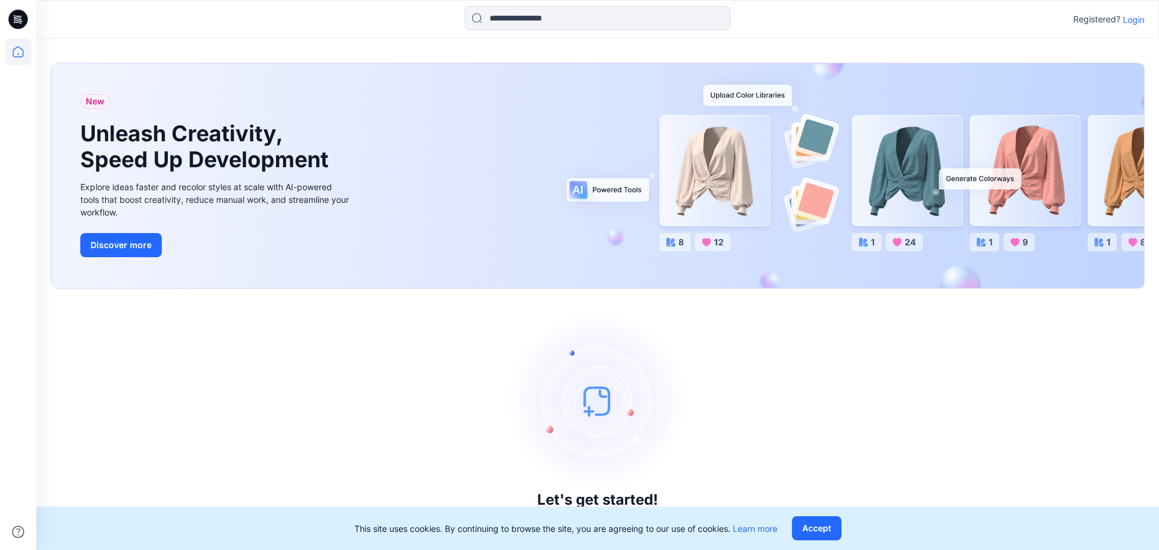
click at [677, 23] on p "Login" at bounding box center [1134, 19] width 22 height 13
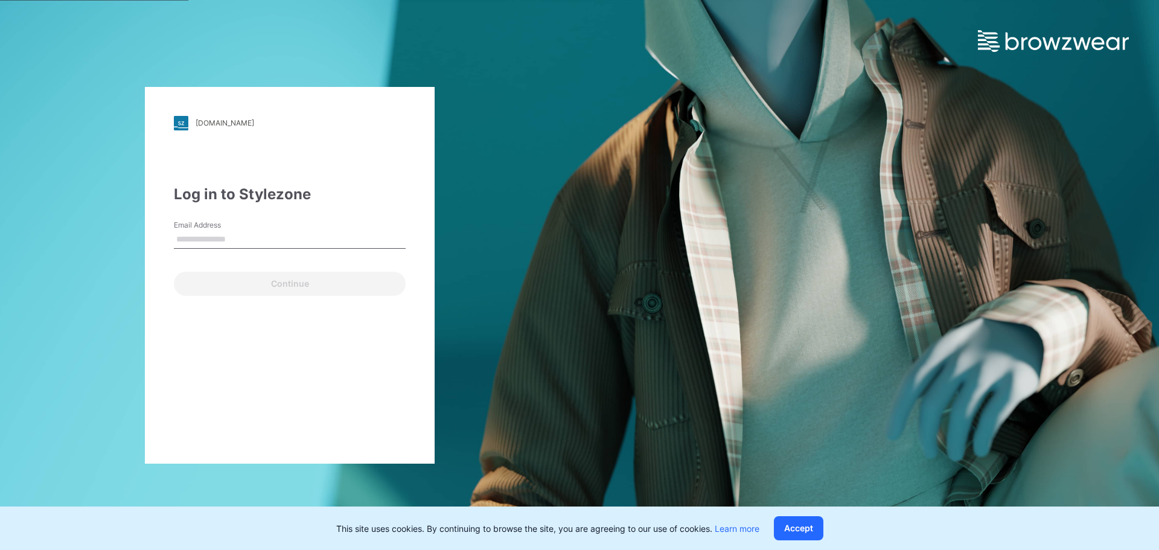
type input "**********"
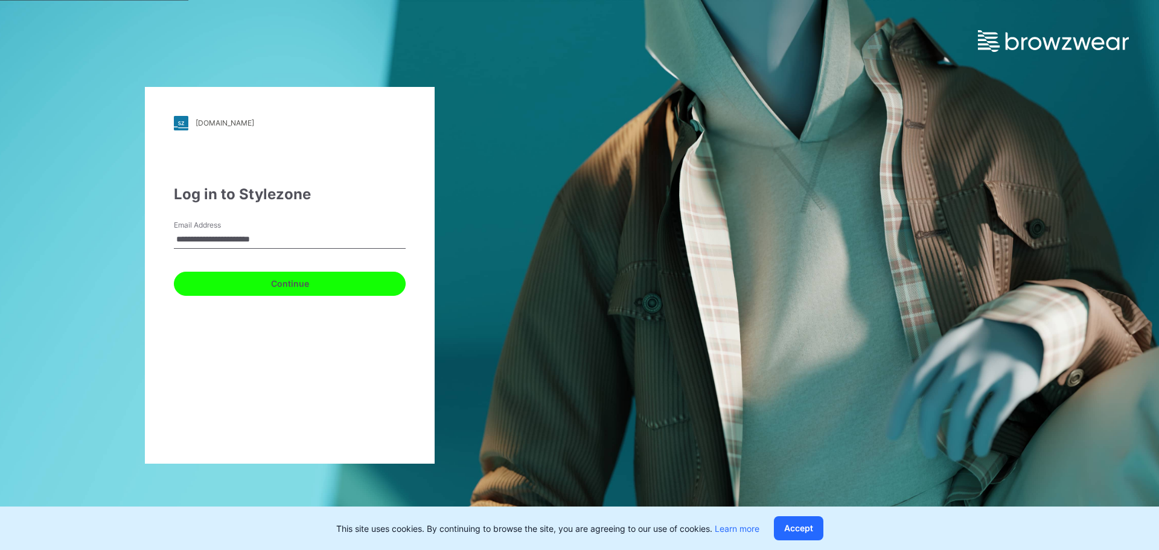
click at [253, 282] on button "Continue" at bounding box center [290, 284] width 232 height 24
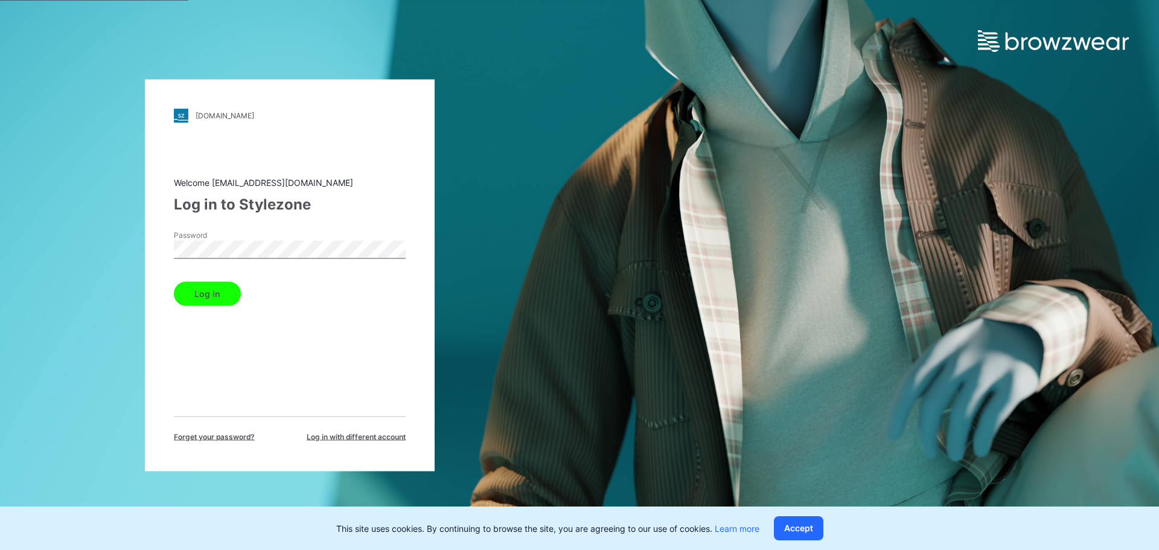
click at [230, 289] on button "Log in" at bounding box center [207, 293] width 67 height 24
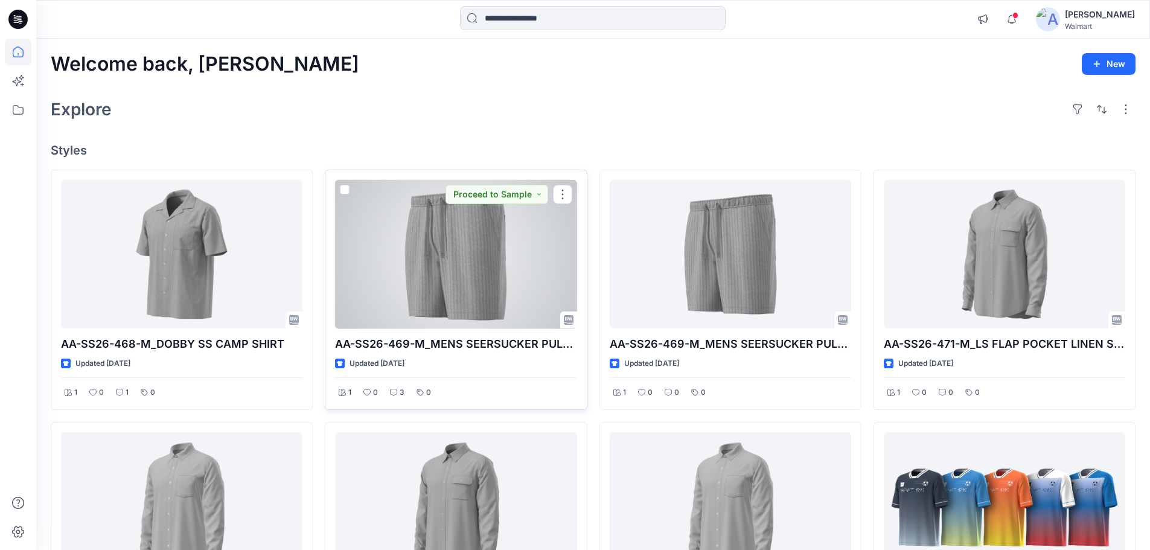
click at [428, 304] on div at bounding box center [455, 254] width 241 height 149
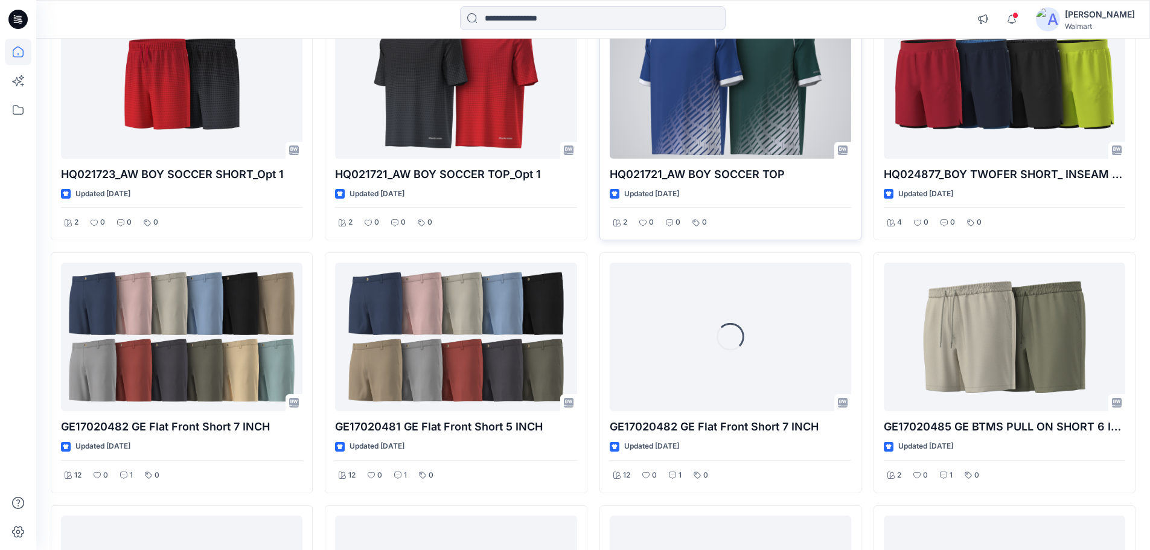
scroll to position [1725, 0]
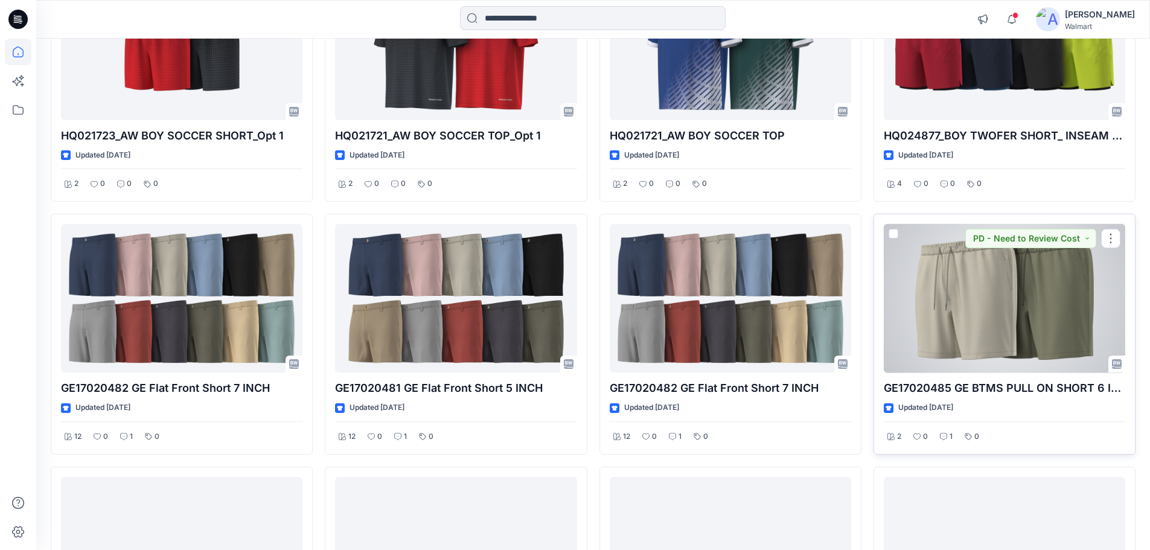
click at [677, 314] on div at bounding box center [1004, 298] width 241 height 149
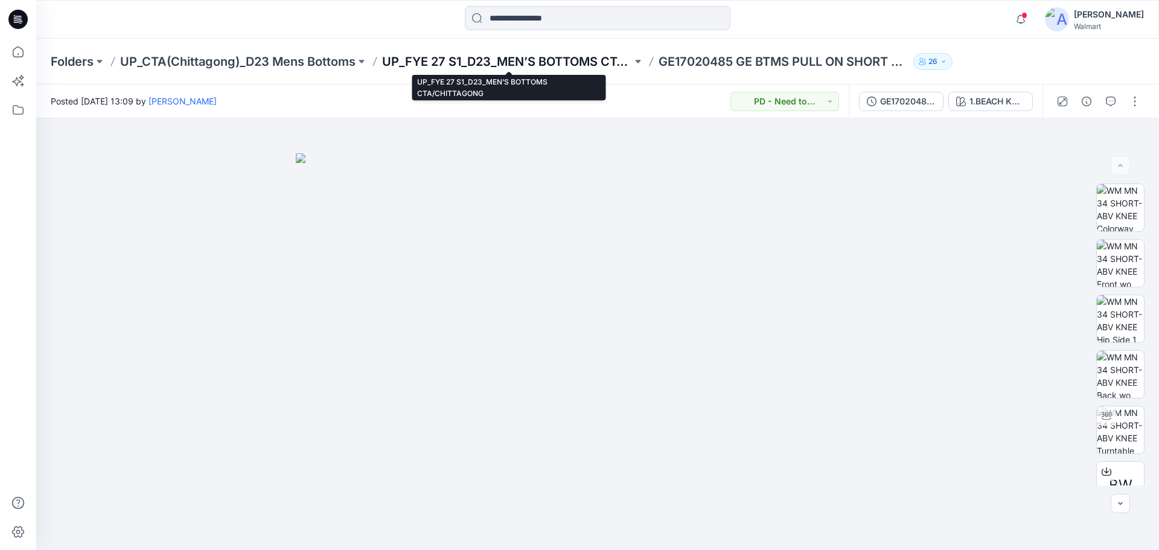
click at [476, 61] on p "UP_FYE 27 S1_D23_MEN’S BOTTOMS CTA/CHITTAGONG" at bounding box center [507, 61] width 250 height 17
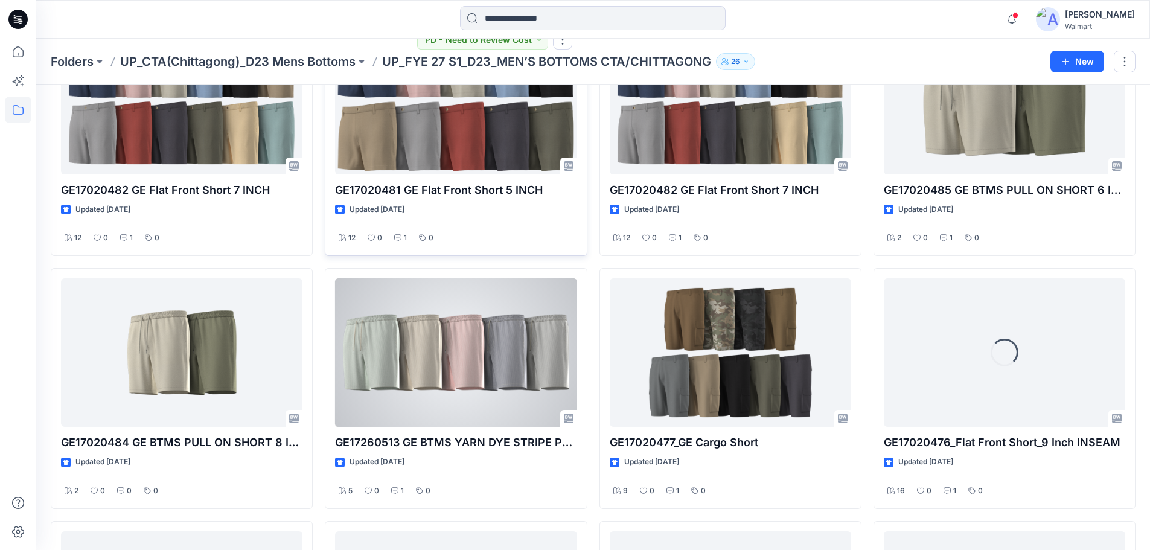
scroll to position [121, 0]
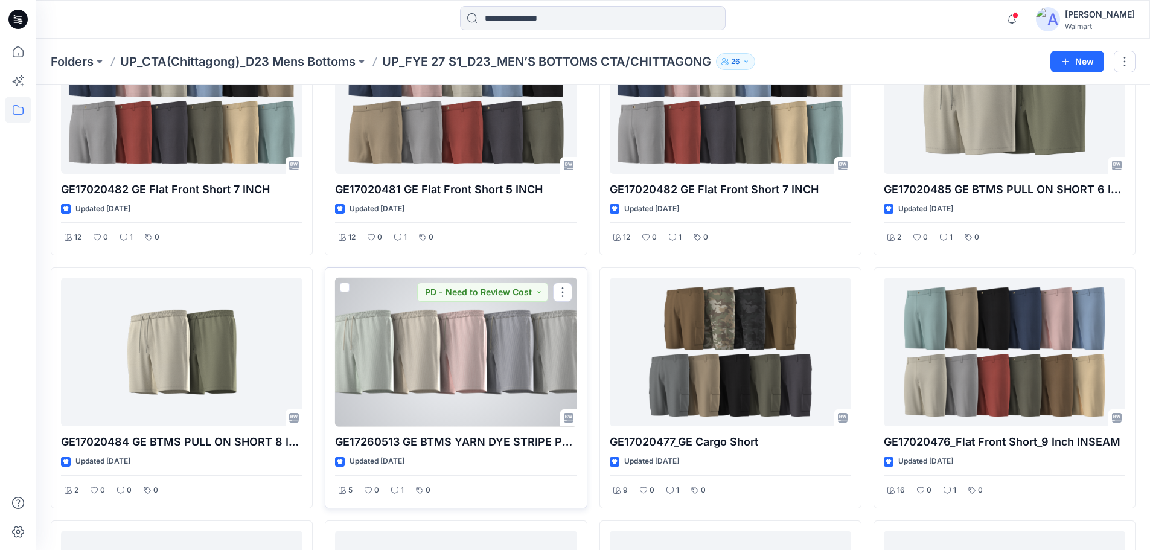
click at [467, 333] on div at bounding box center [455, 352] width 241 height 149
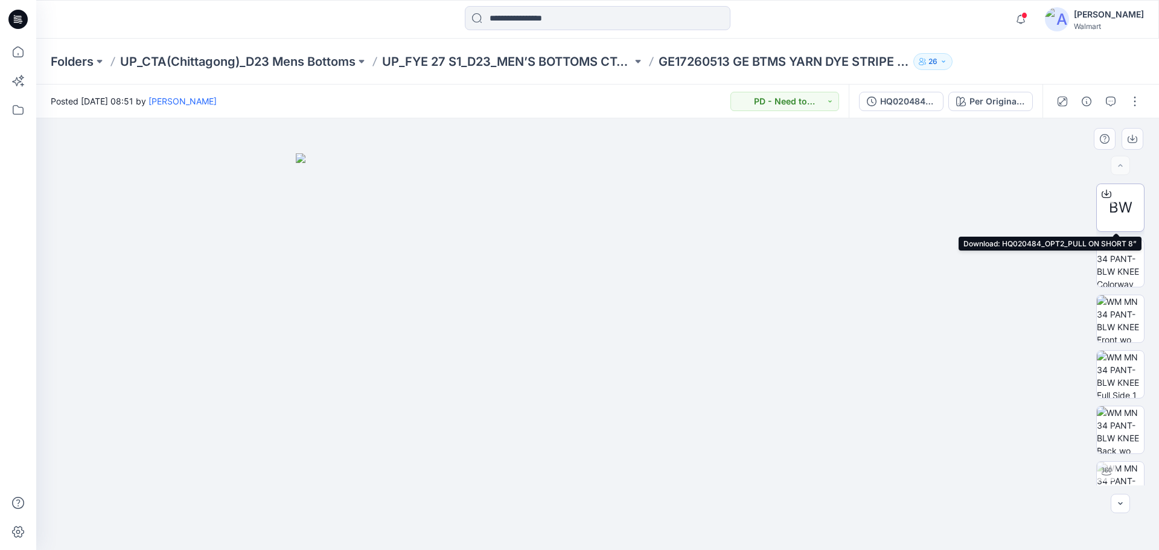
click at [1132, 203] on div "BW" at bounding box center [1120, 207] width 48 height 48
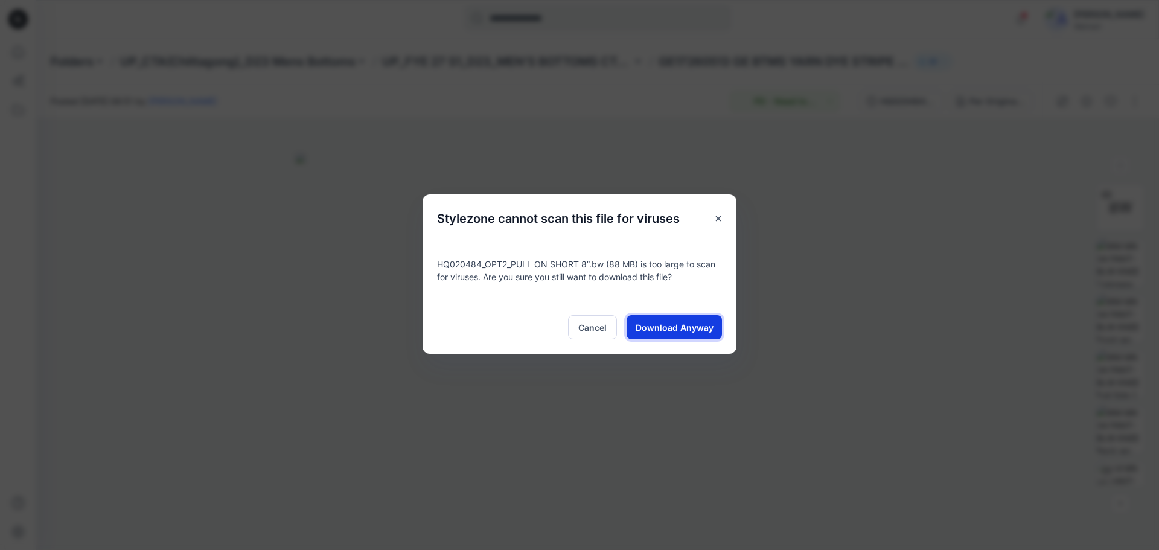
click at [669, 319] on button "Download Anyway" at bounding box center [673, 327] width 95 height 24
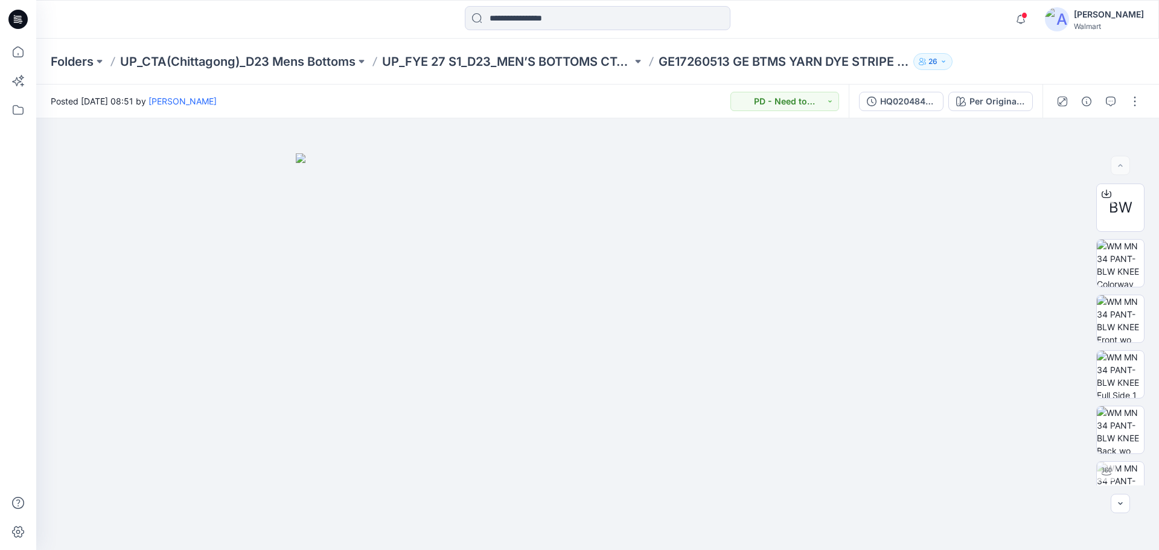
click at [347, 93] on div "Posted Wednesday, July 02, 2025 08:51 by Shabbir Hashmi PD - Need to Review Cost" at bounding box center [442, 100] width 812 height 33
